Goal: Information Seeking & Learning: Learn about a topic

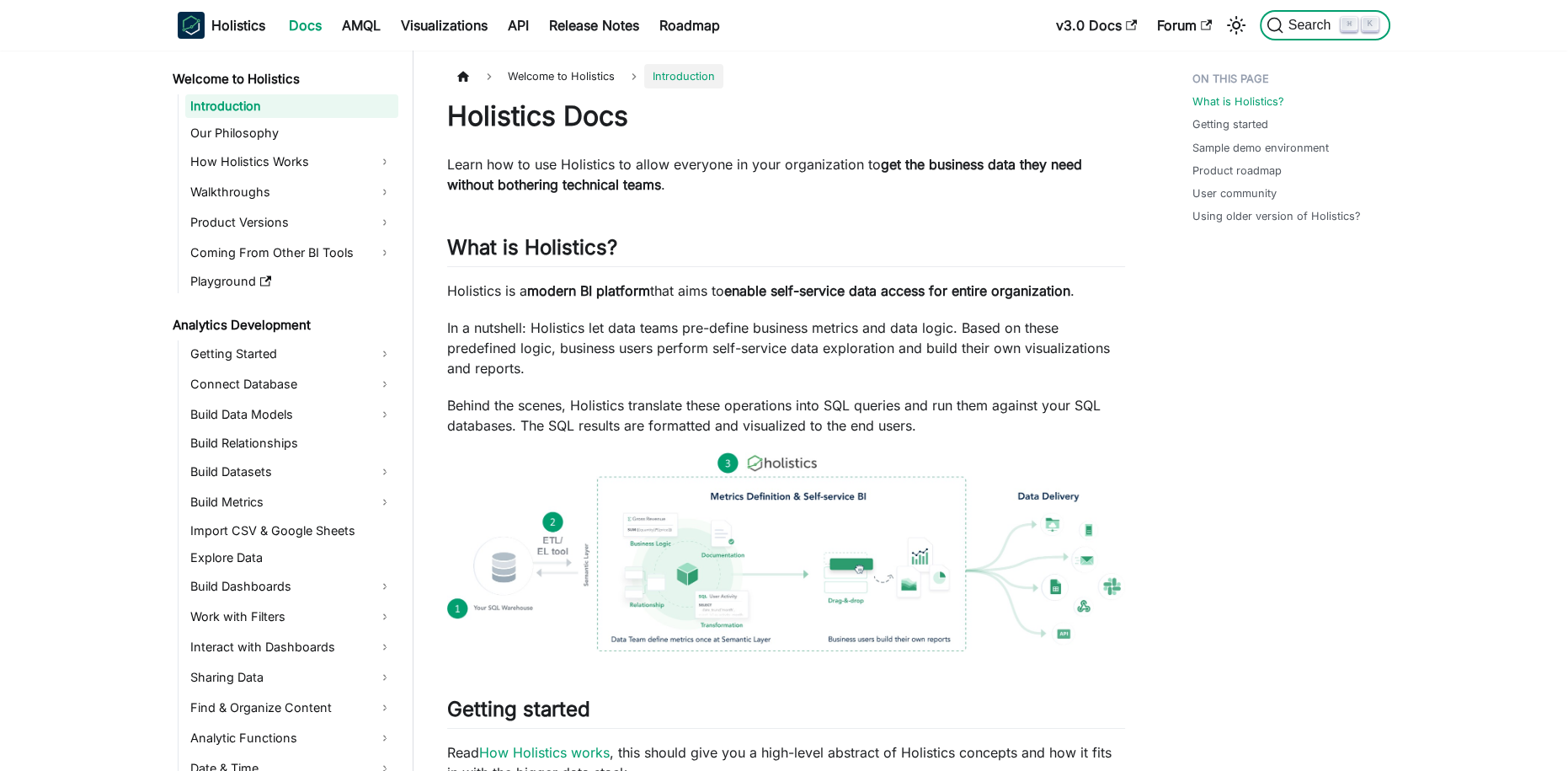
click at [1315, 19] on span "Search" at bounding box center [1312, 26] width 58 height 15
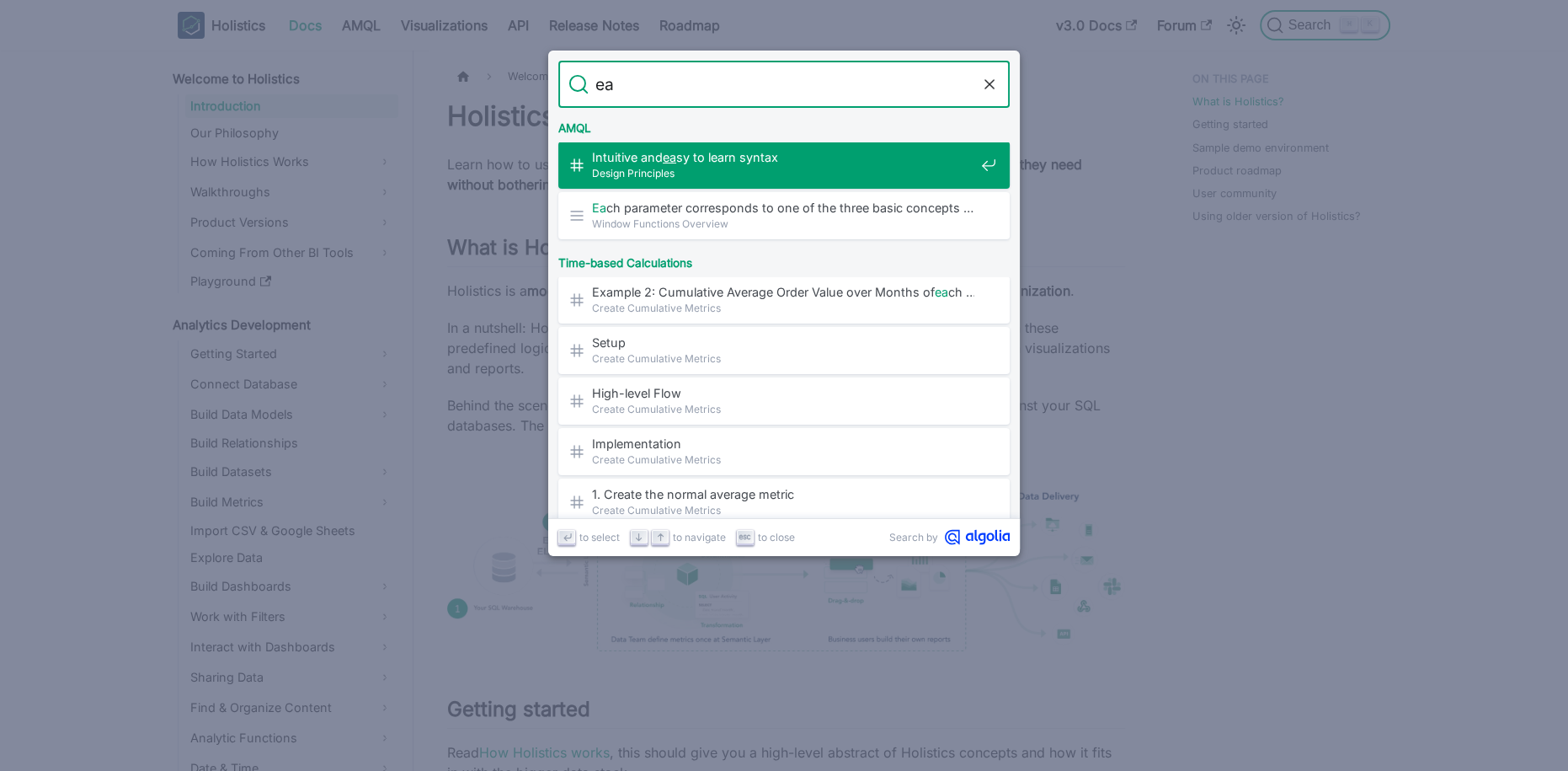
type input "e"
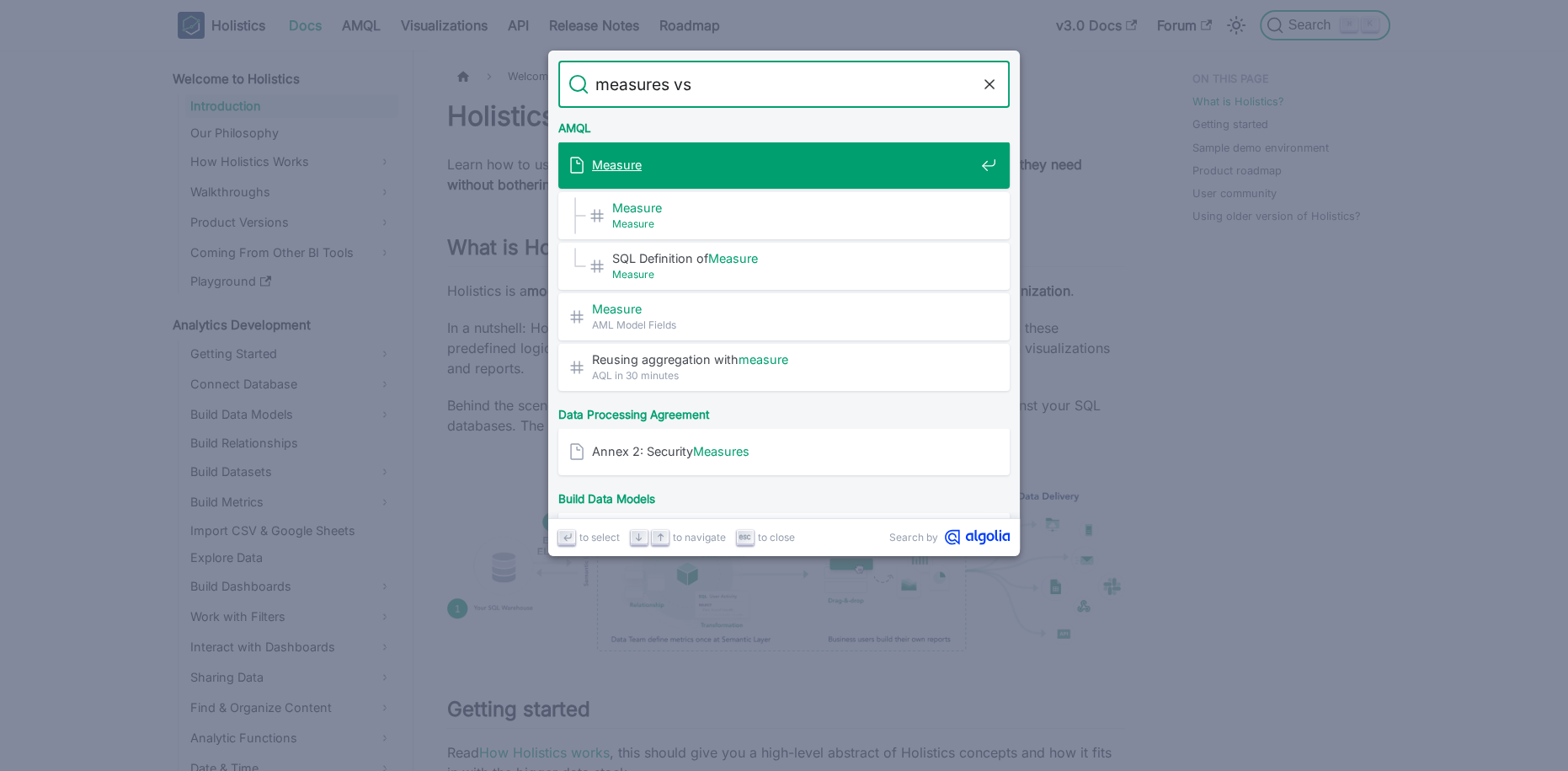
type input "measures vsm"
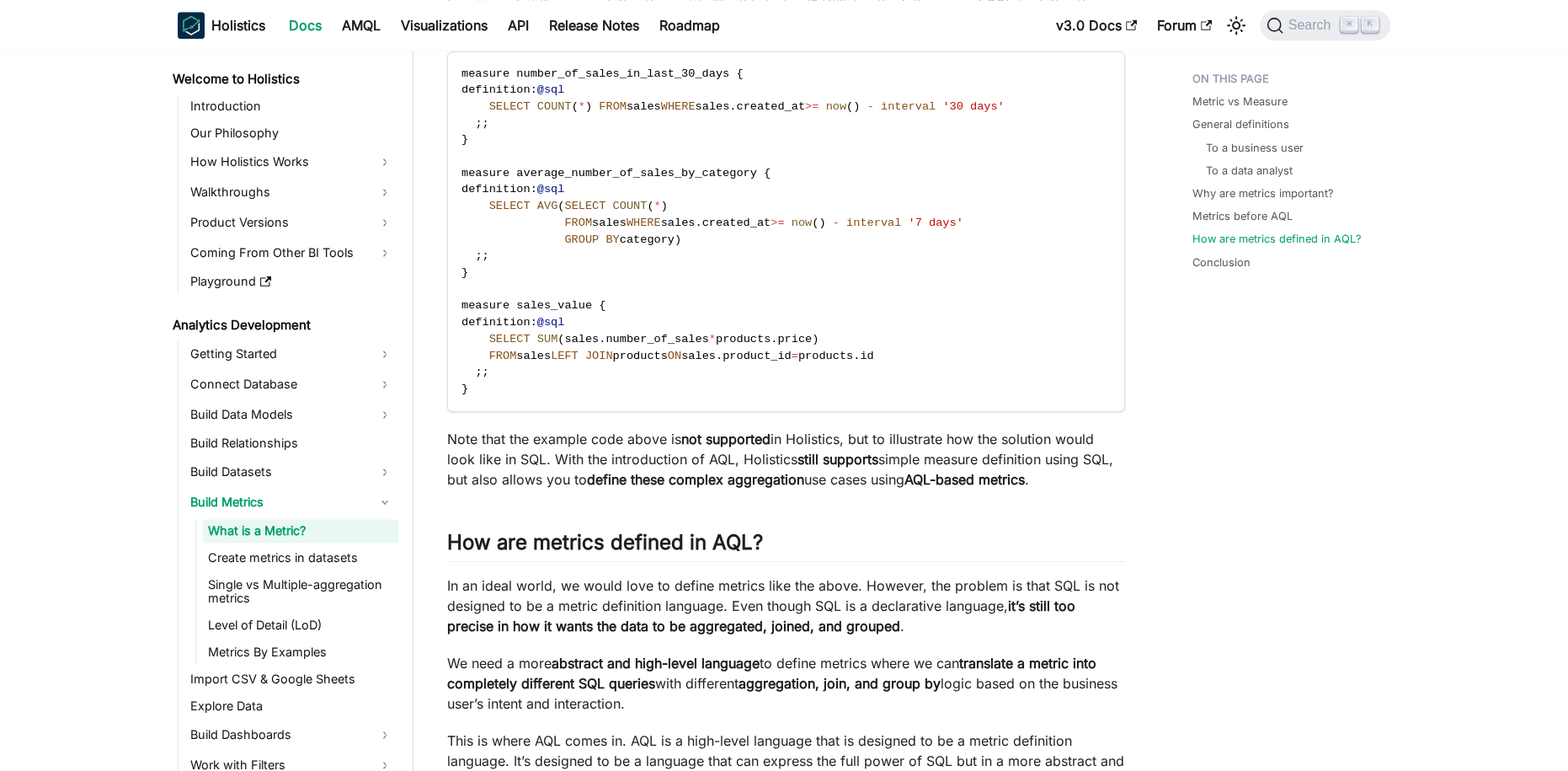
scroll to position [4176, 0]
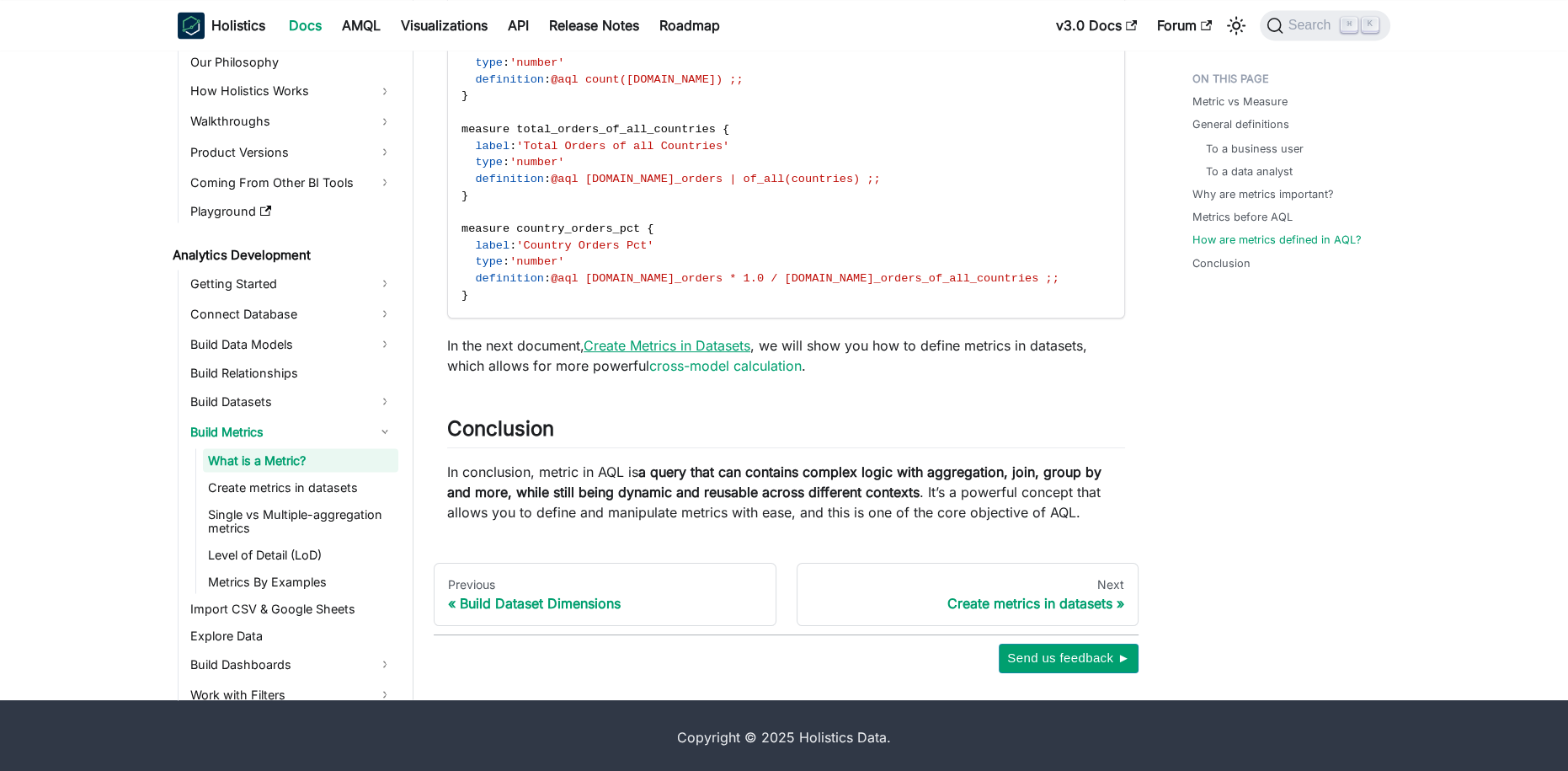
click at [647, 342] on link "Create Metrics in Datasets" at bounding box center [667, 346] width 167 height 17
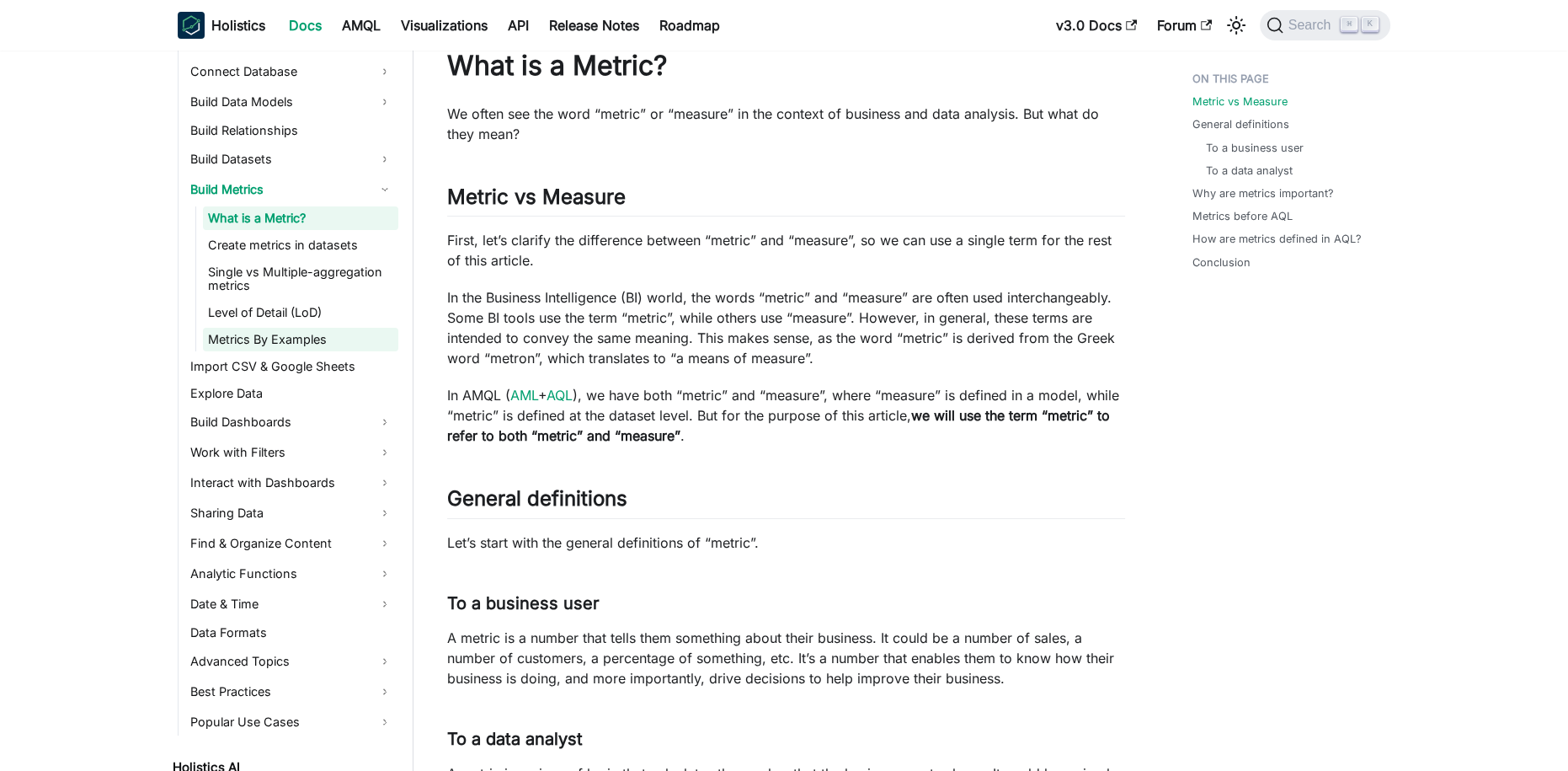
scroll to position [337, 0]
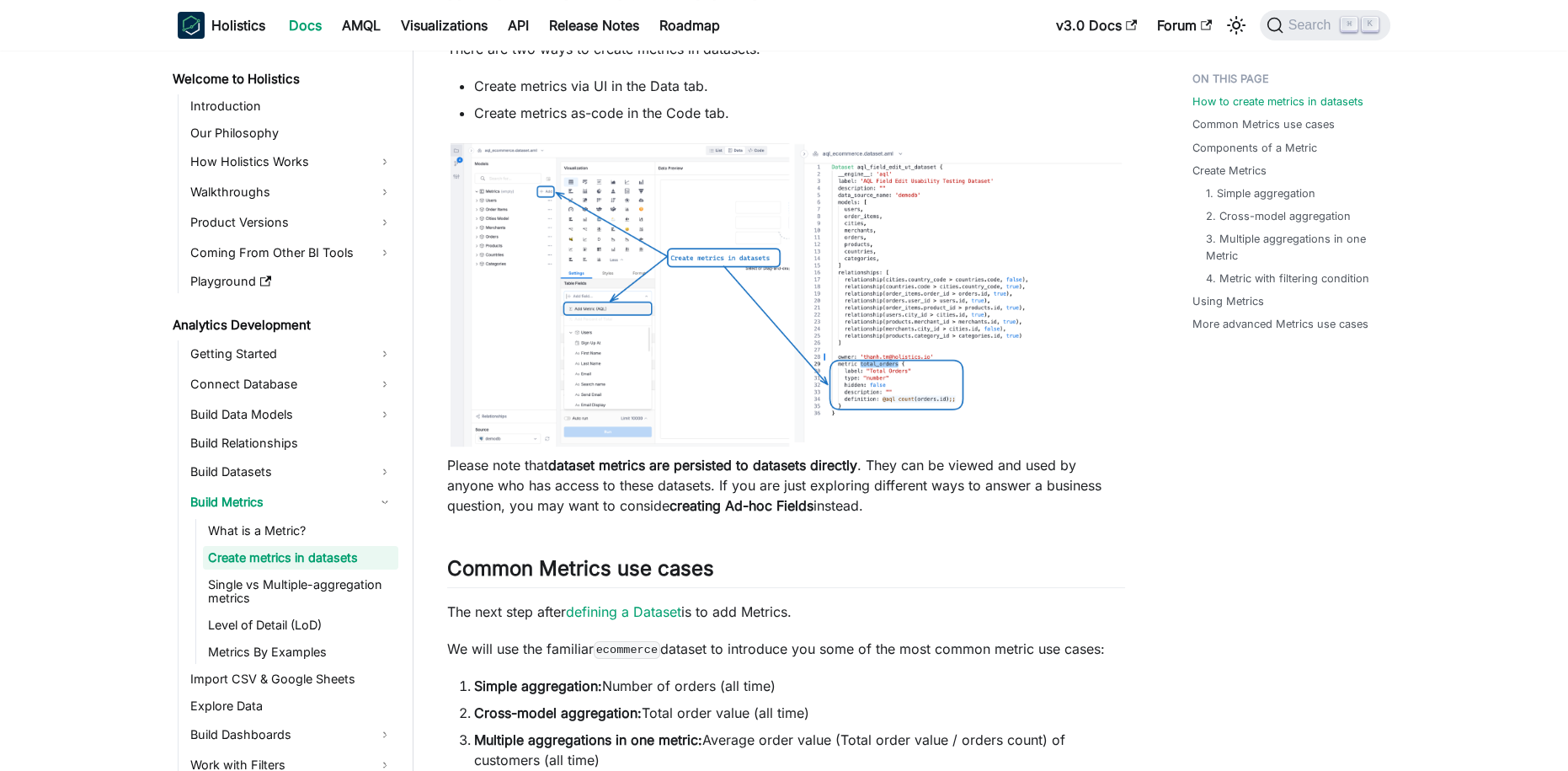
scroll to position [179, 0]
